Goal: Check status: Check status

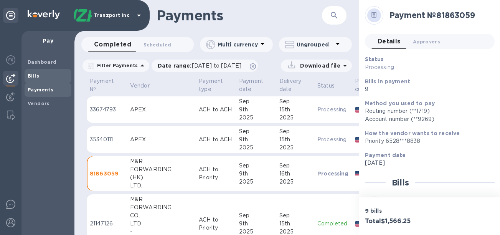
scroll to position [391, 0]
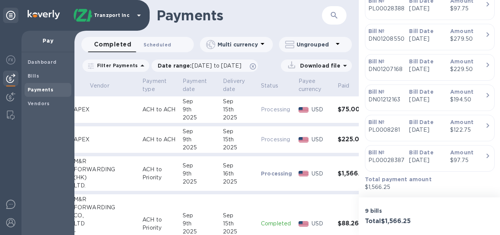
click at [159, 46] on span "Scheduled 0" at bounding box center [158, 45] width 28 height 8
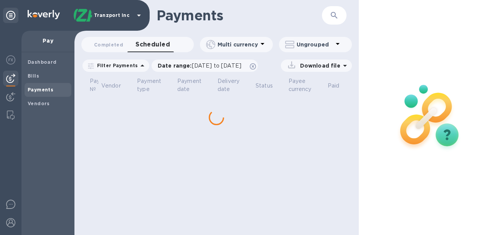
scroll to position [0, 25]
click at [99, 41] on span "Completed 0" at bounding box center [108, 45] width 29 height 8
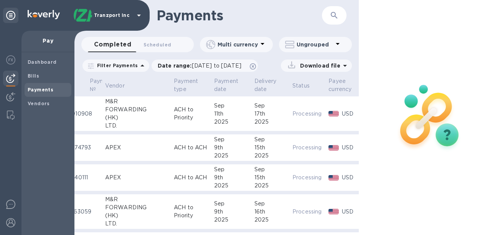
click at [221, 115] on div "11th" at bounding box center [231, 114] width 34 height 8
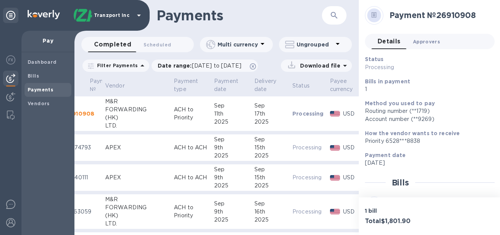
click at [420, 45] on span "Approvers 0" at bounding box center [426, 42] width 27 height 8
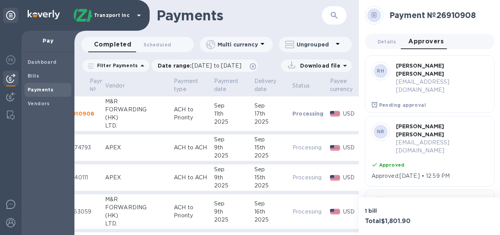
click at [271, 17] on h1 "Payments" at bounding box center [239, 15] width 165 height 16
